Goal: Transaction & Acquisition: Purchase product/service

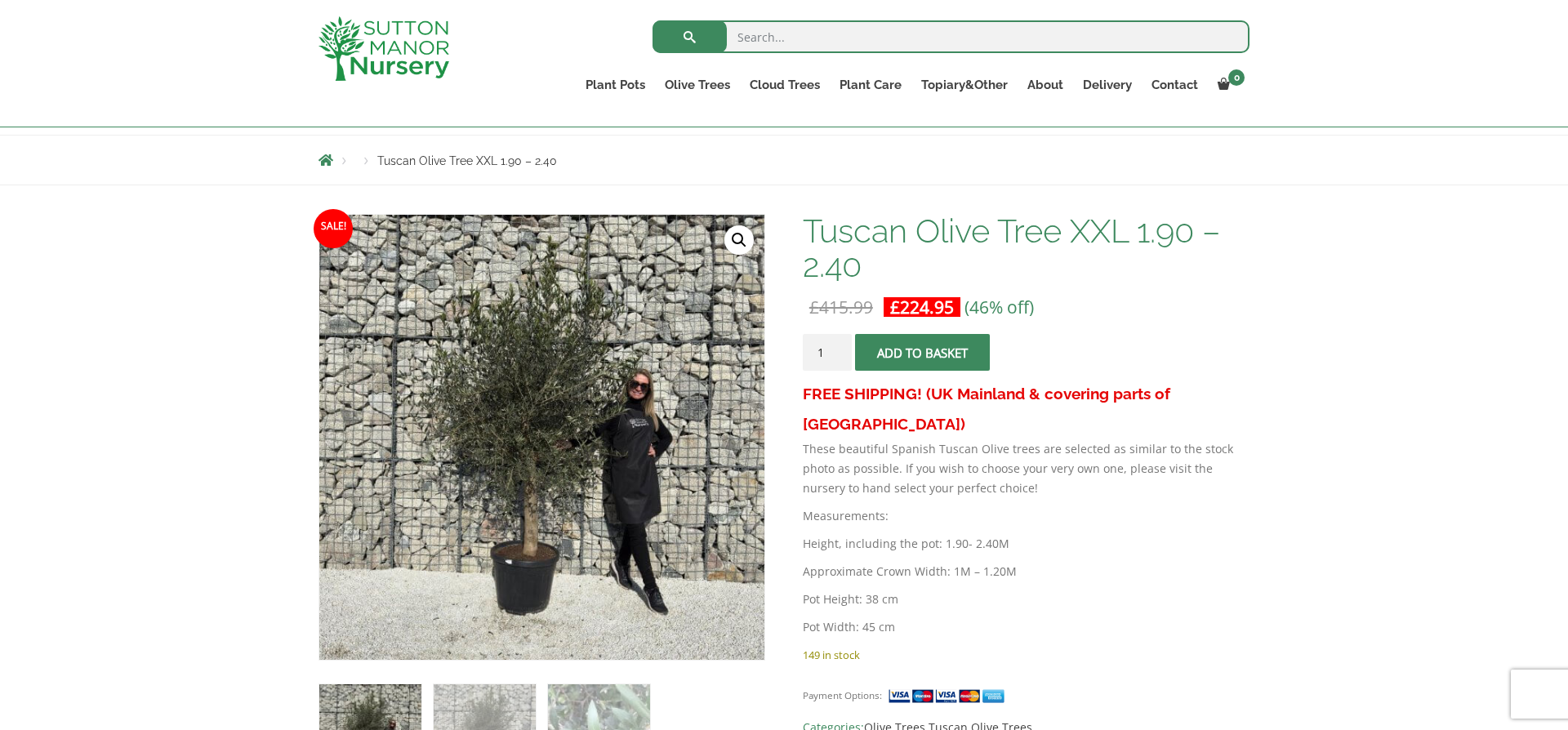
scroll to position [165, 0]
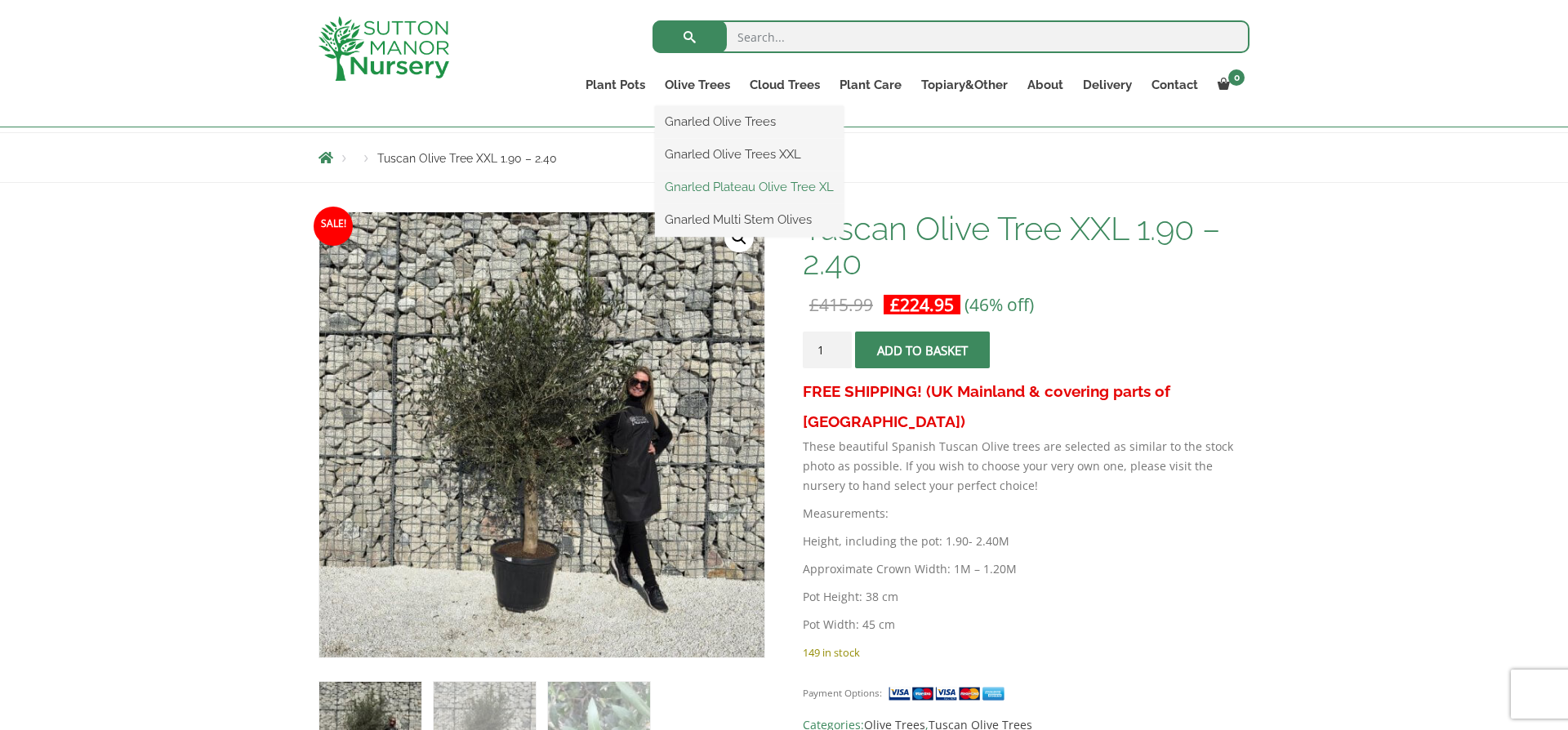
click at [741, 191] on link "Gnarled Plateau Olive Tree XL" at bounding box center [749, 187] width 189 height 24
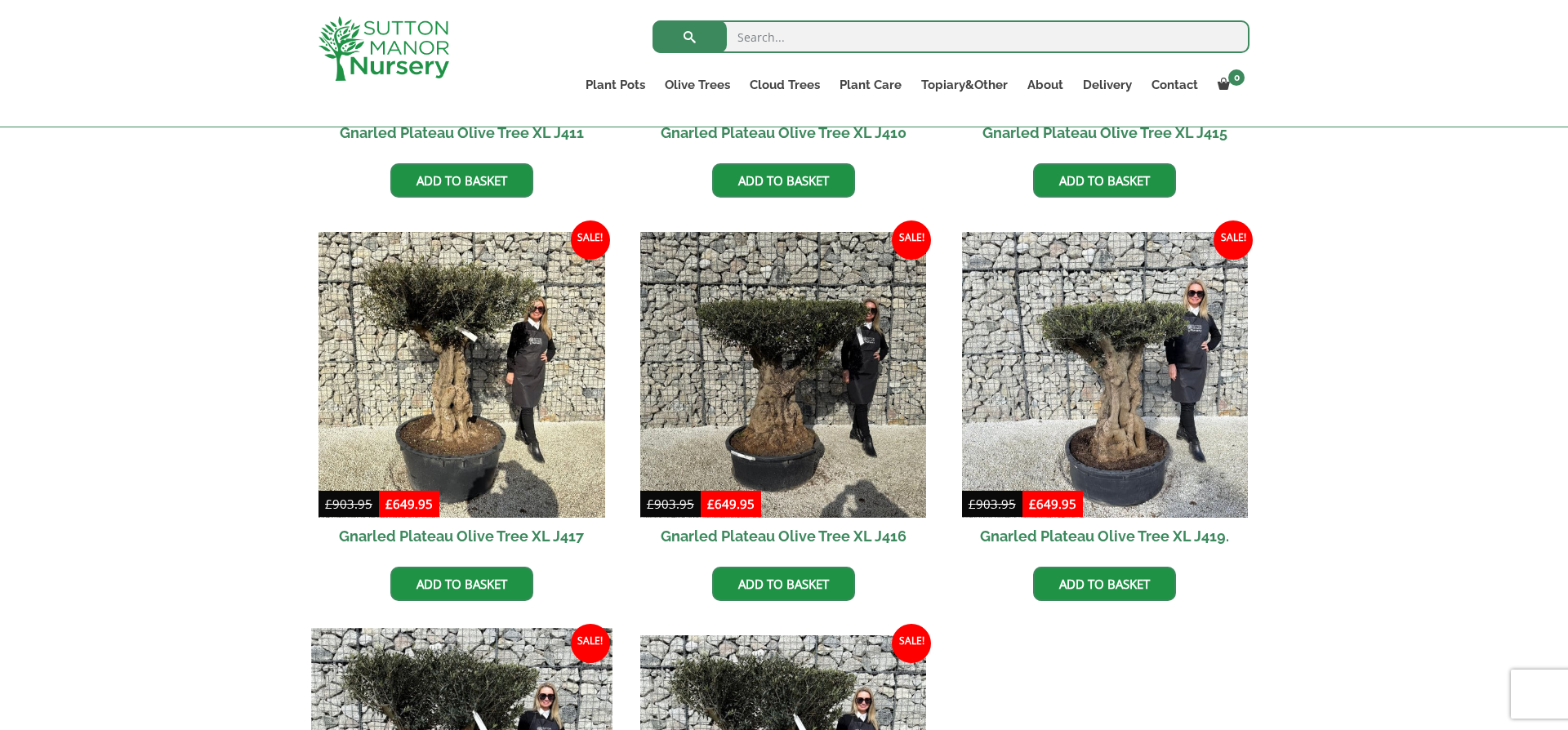
scroll to position [966, 0]
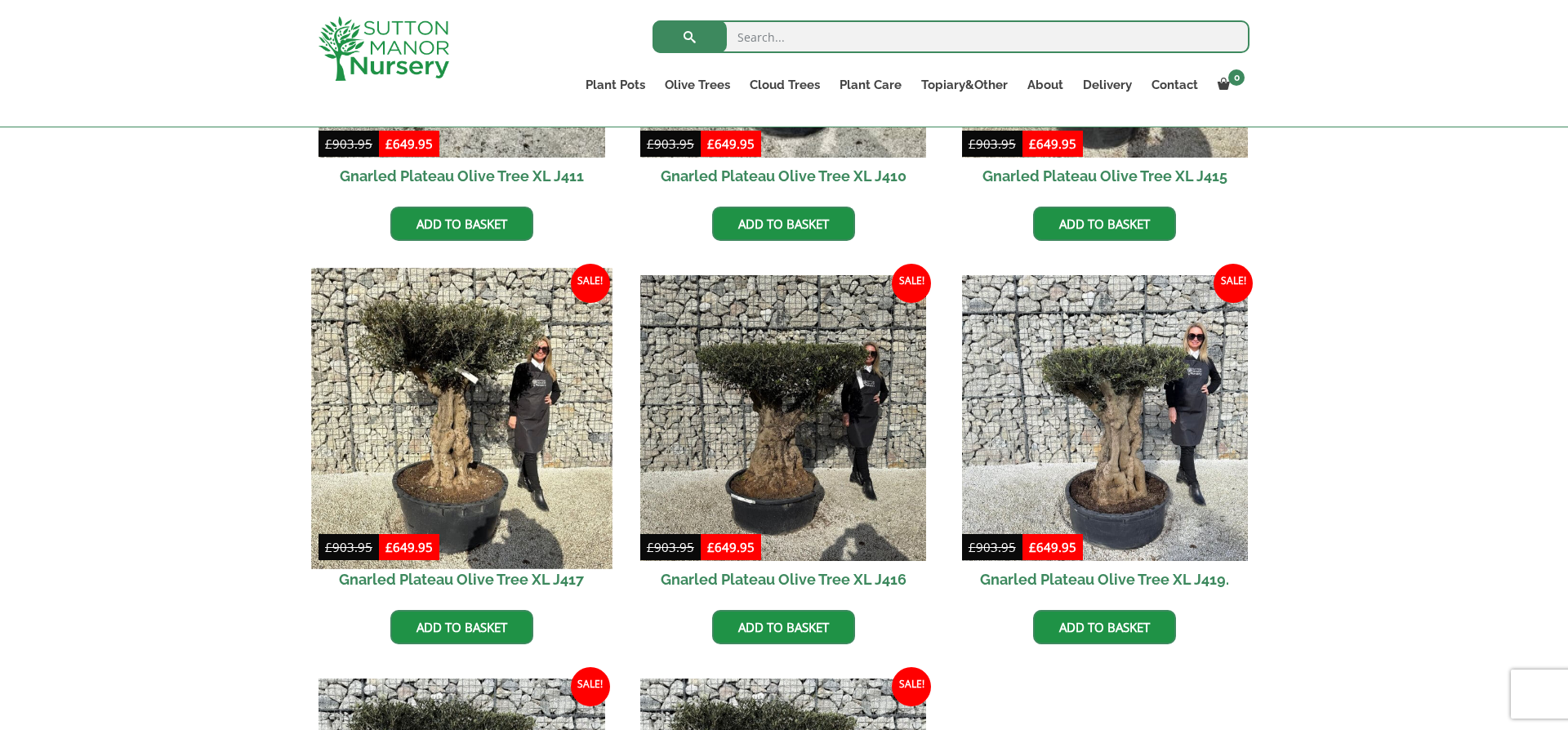
click at [438, 389] on img at bounding box center [461, 417] width 300 height 300
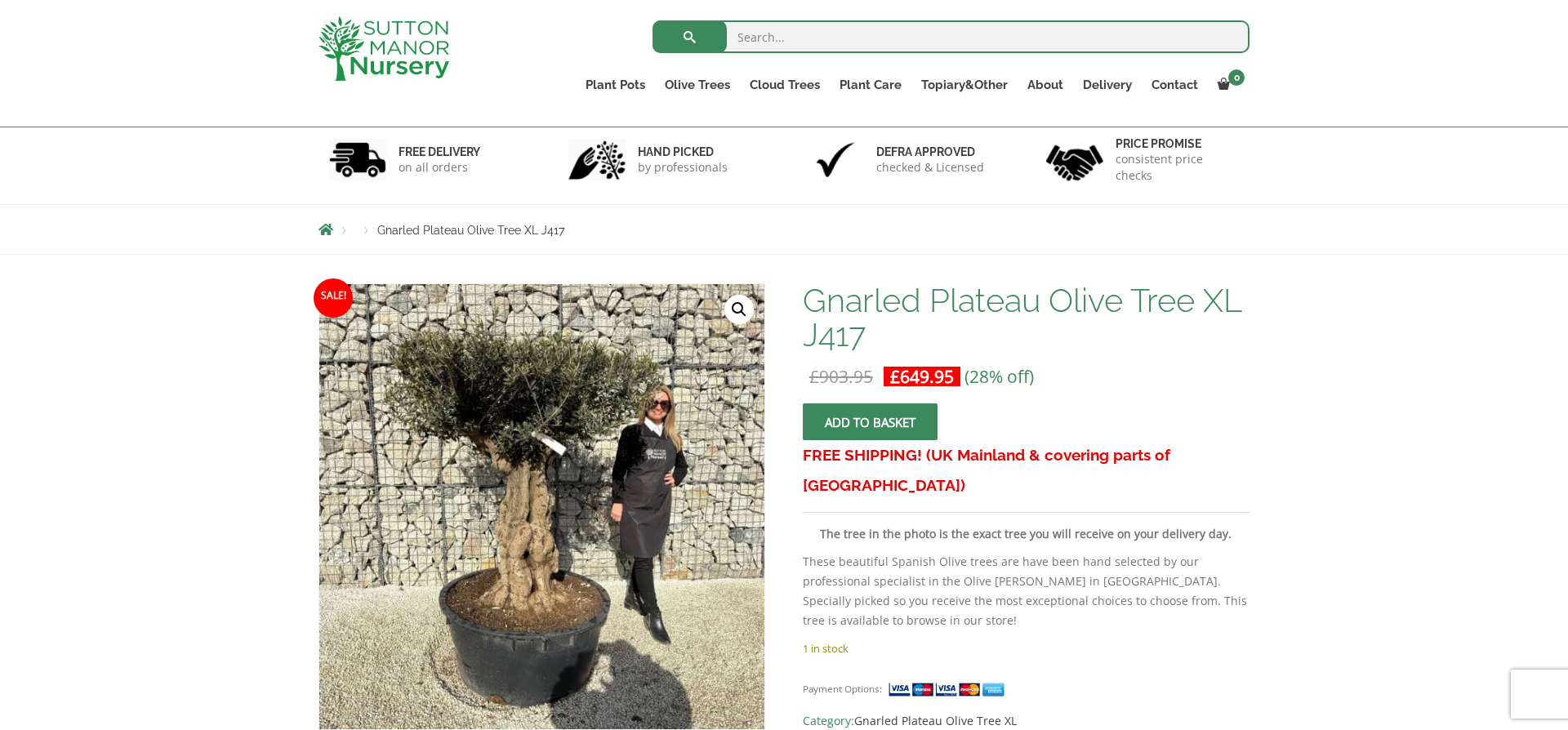
scroll to position [97, 0]
